Goal: Information Seeking & Learning: Check status

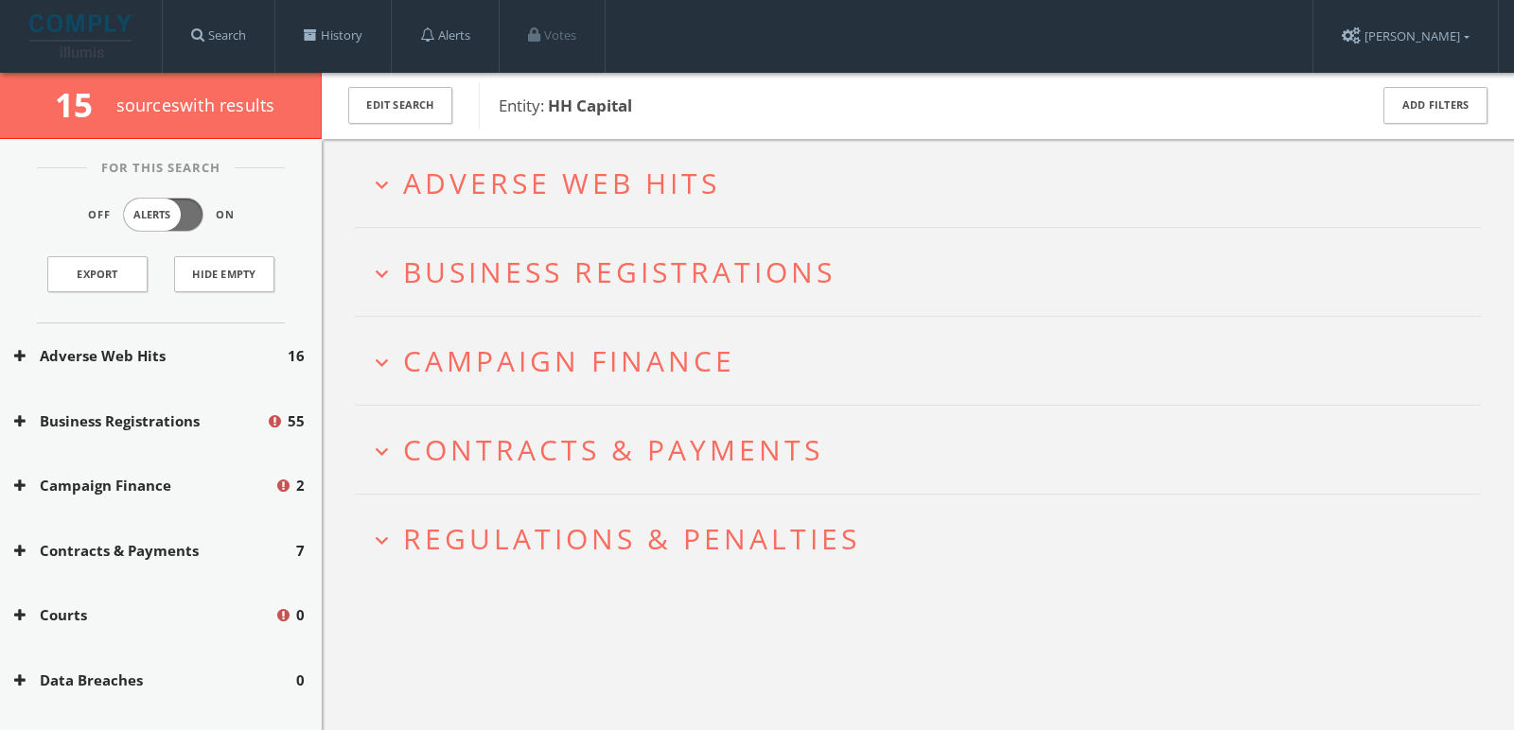
click at [1335, 114] on span "Entity: HH Capital" at bounding box center [921, 106] width 844 height 25
